Goal: Check status

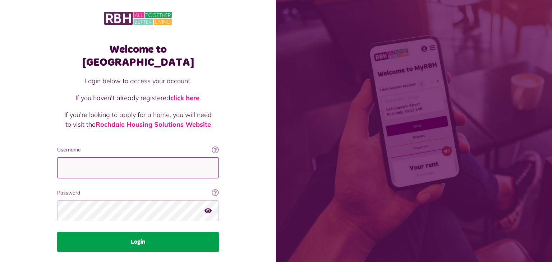
type input "**********"
click at [139, 232] on button "Login" at bounding box center [138, 242] width 162 height 20
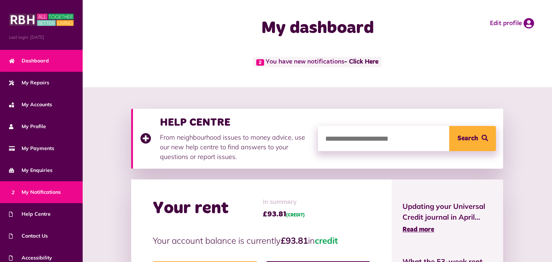
click at [40, 190] on span "2 My Notifications" at bounding box center [35, 193] width 52 height 8
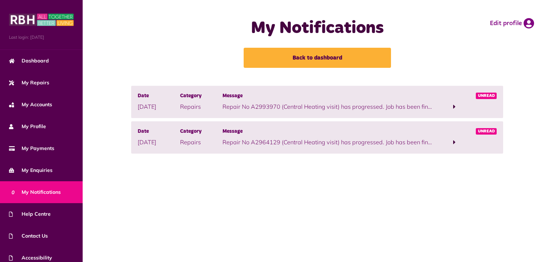
click at [456, 106] on span at bounding box center [454, 107] width 3 height 6
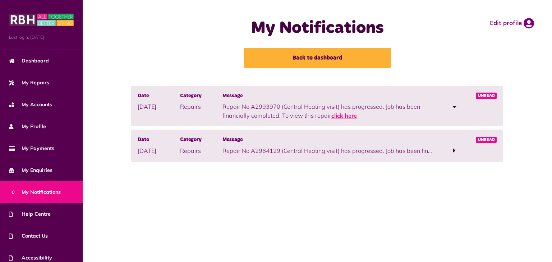
click at [331, 114] on link "click here" at bounding box center [344, 115] width 26 height 7
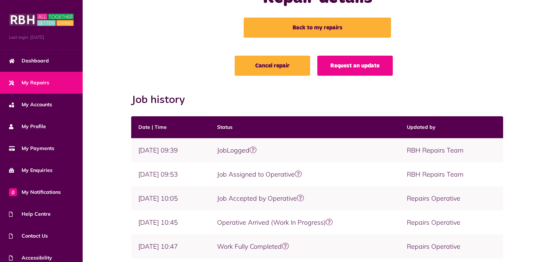
scroll to position [29, 0]
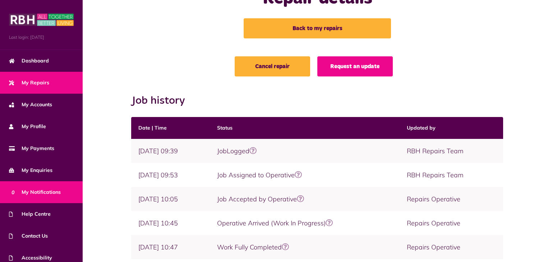
click at [45, 192] on span "0 My Notifications" at bounding box center [35, 193] width 52 height 8
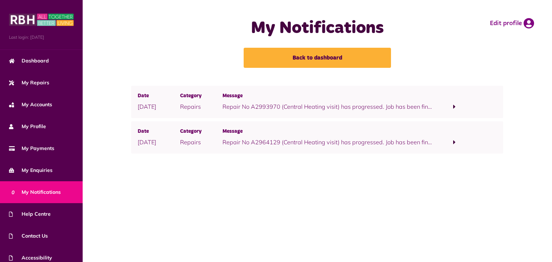
click at [456, 140] on span at bounding box center [454, 142] width 3 height 6
click at [331, 151] on link "click here" at bounding box center [344, 151] width 26 height 7
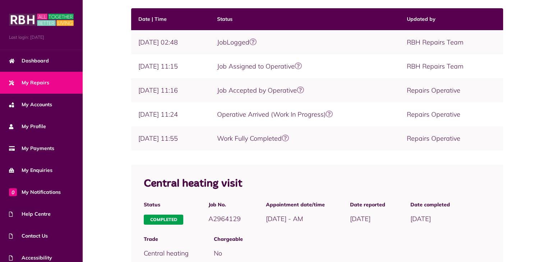
scroll to position [159, 0]
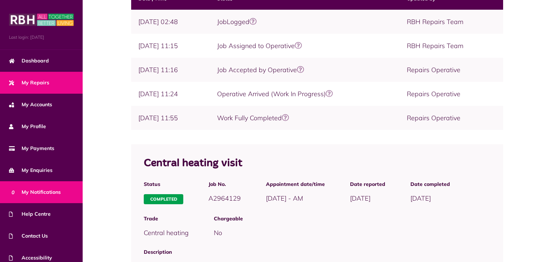
click at [32, 192] on span "0 My Notifications" at bounding box center [35, 193] width 52 height 8
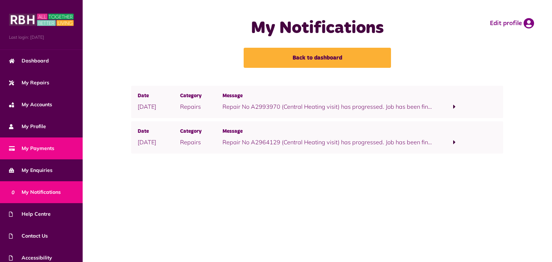
click at [58, 147] on link "My Payments" at bounding box center [41, 149] width 83 height 22
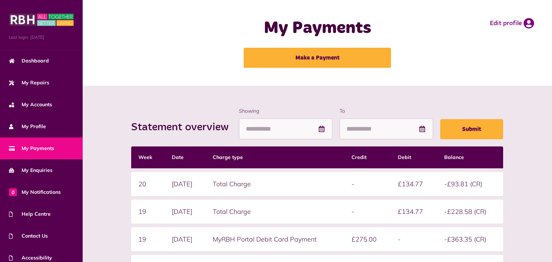
click at [545, 196] on div "Statement overview Showing To Submit Week Date Charge type Credit Debit Balance…" at bounding box center [317, 253] width 469 height 334
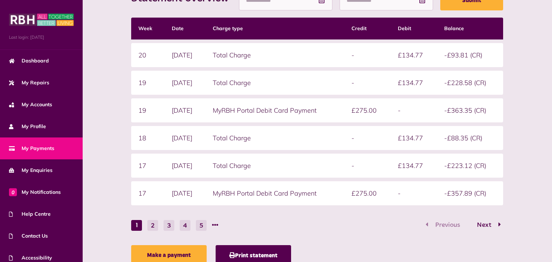
scroll to position [157, 0]
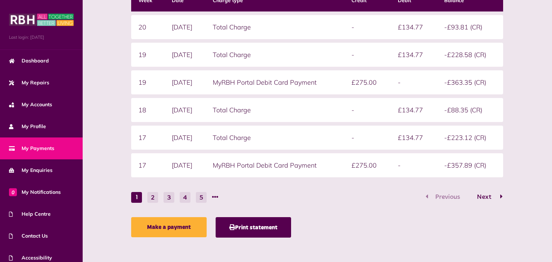
click at [497, 195] on span "Next" at bounding box center [484, 197] width 25 height 6
click at [131, 195] on button "2" at bounding box center [136, 197] width 11 height 11
click at [507, 206] on div "Statement overview Showing To Submit Week Date Charge type Credit Debit Balance…" at bounding box center [317, 95] width 379 height 291
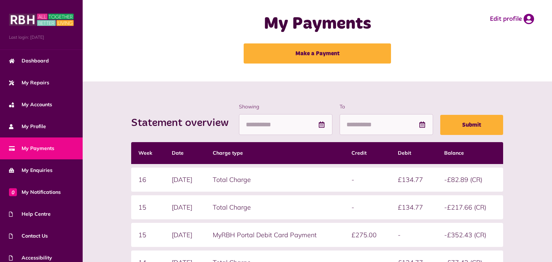
scroll to position [0, 0]
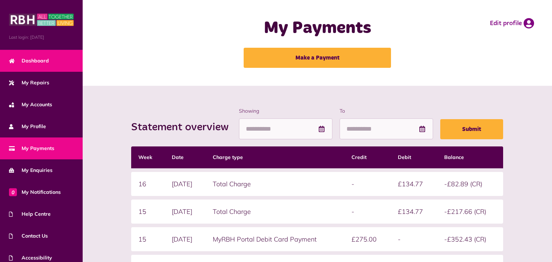
click at [49, 60] on link "Dashboard" at bounding box center [41, 61] width 83 height 22
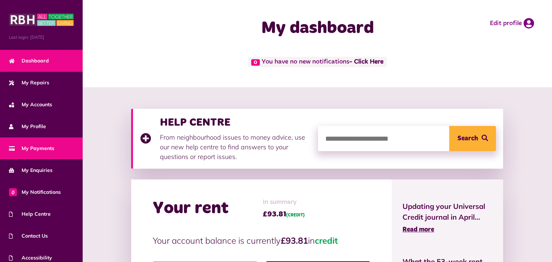
click at [48, 149] on span "My Payments" at bounding box center [31, 149] width 45 height 8
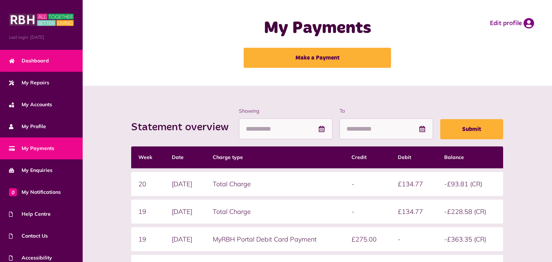
click at [55, 58] on link "Dashboard" at bounding box center [41, 61] width 83 height 22
